Goal: Task Accomplishment & Management: Complete application form

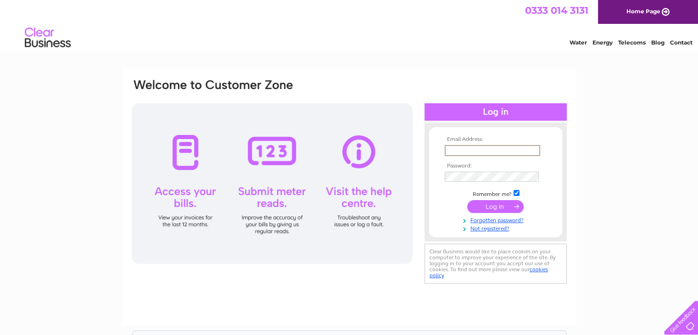
click at [479, 147] on input "text" at bounding box center [492, 150] width 95 height 11
type input "[EMAIL_ADDRESS][DOMAIN_NAME]"
click at [480, 229] on link "Not registered?" at bounding box center [497, 227] width 104 height 9
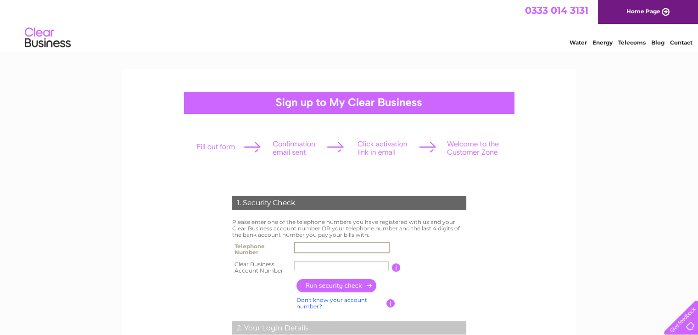
click at [305, 249] on input "text" at bounding box center [341, 247] width 95 height 11
click at [321, 246] on input "01334" at bounding box center [341, 247] width 95 height 11
type input "01334796645"
click at [323, 263] on input "text" at bounding box center [341, 266] width 95 height 10
type input "30318960"
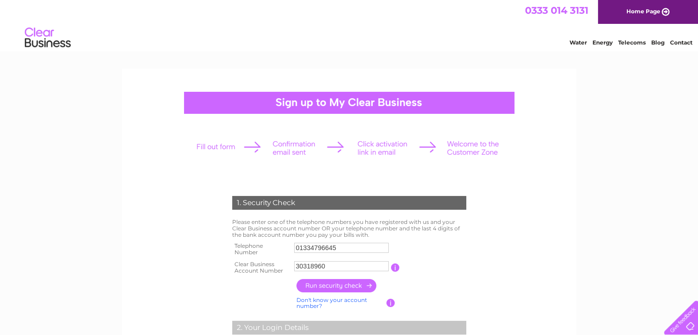
click at [334, 285] on input "button" at bounding box center [336, 285] width 81 height 13
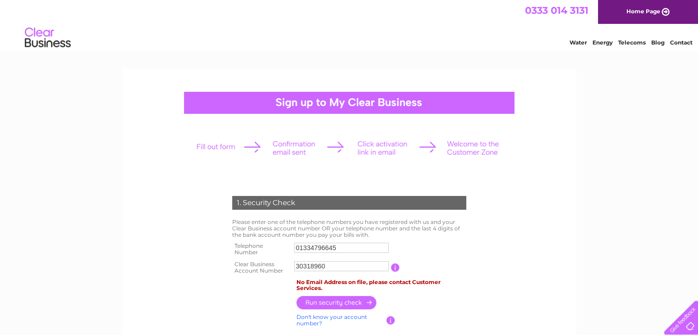
click at [576, 44] on link "Water" at bounding box center [577, 42] width 17 height 7
